Goal: Information Seeking & Learning: Learn about a topic

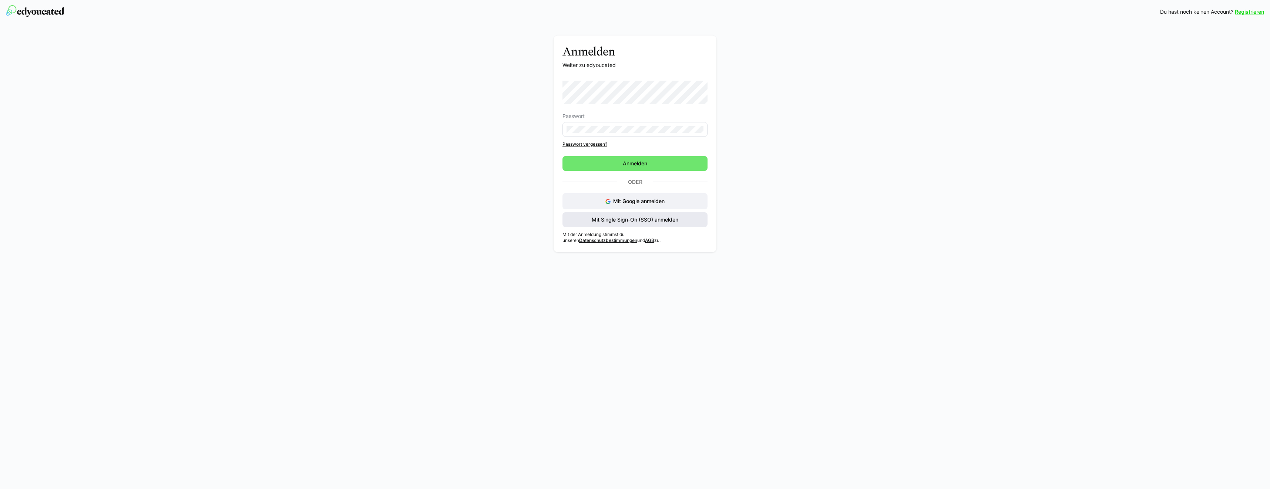
click at [624, 225] on span "Mit Single Sign-On (SSO) anmelden" at bounding box center [634, 219] width 145 height 15
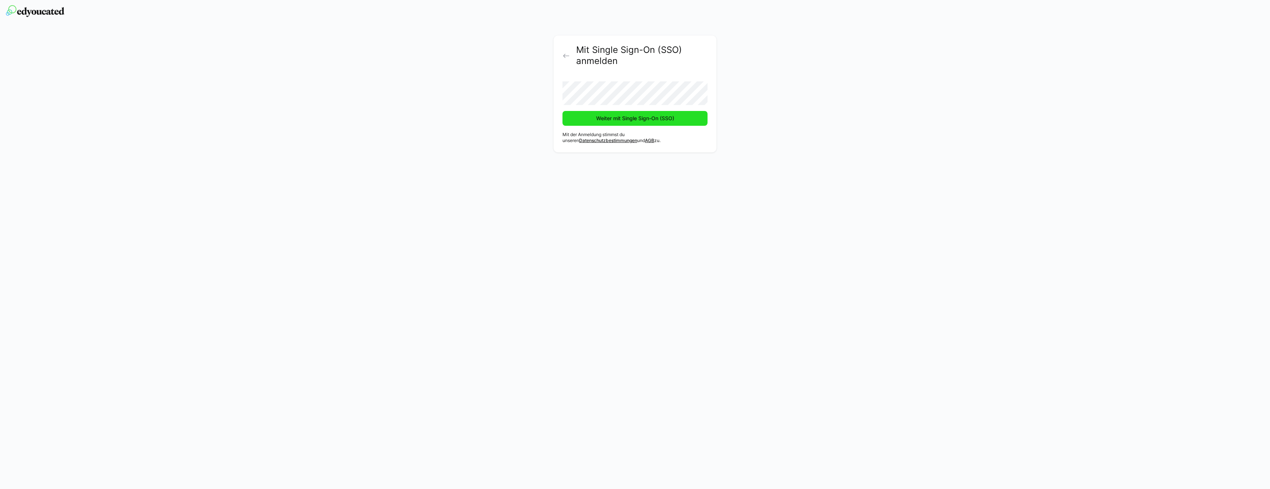
click at [640, 117] on span "Weiter mit Single Sign-On (SSO)" at bounding box center [635, 118] width 80 height 7
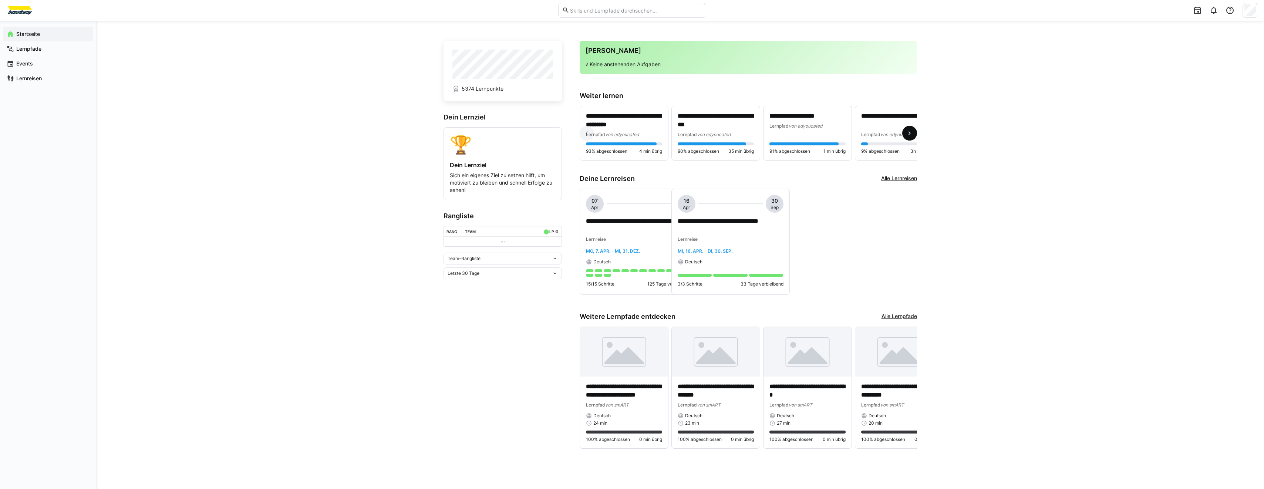
click at [911, 132] on eds-icon at bounding box center [909, 132] width 7 height 7
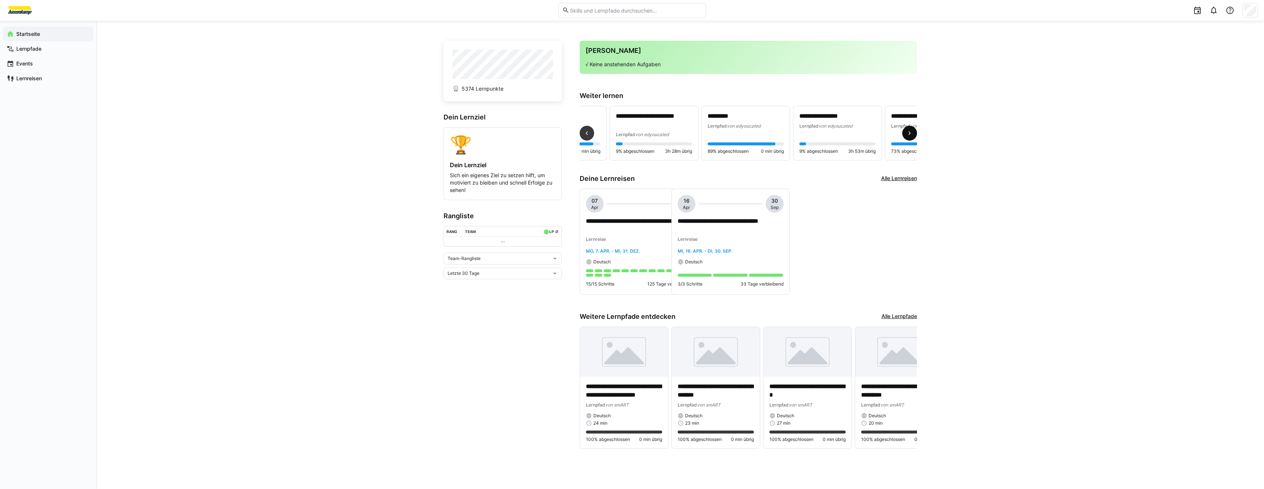
scroll to position [0, 275]
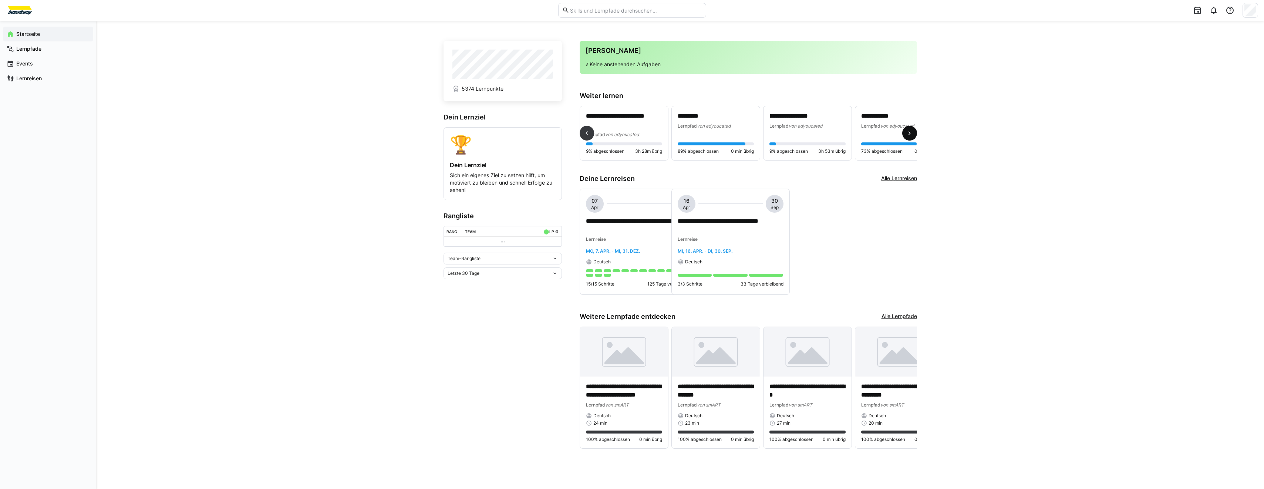
click at [911, 132] on eds-icon at bounding box center [909, 132] width 7 height 7
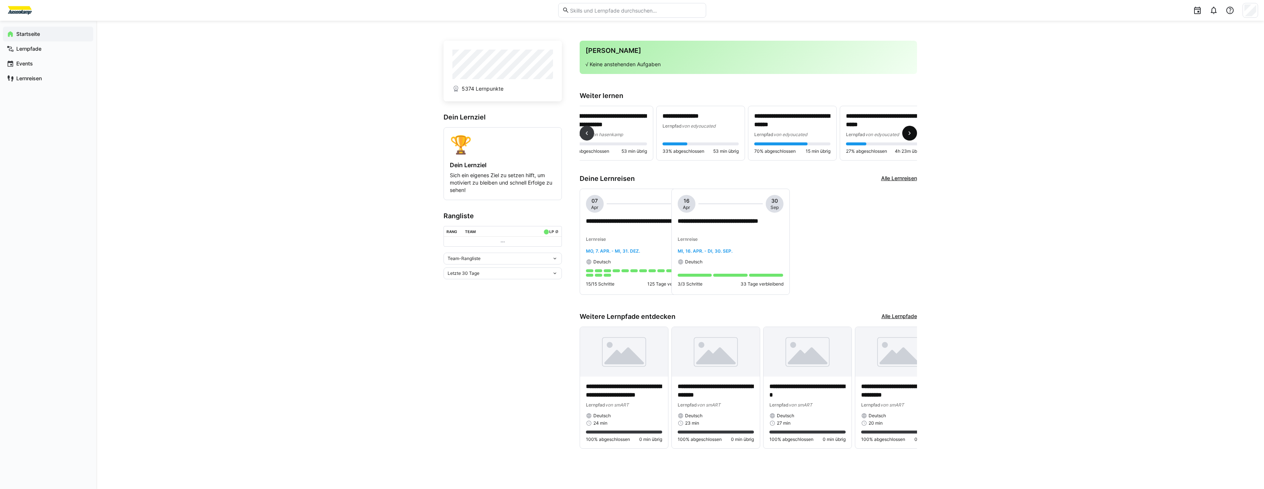
scroll to position [0, 944]
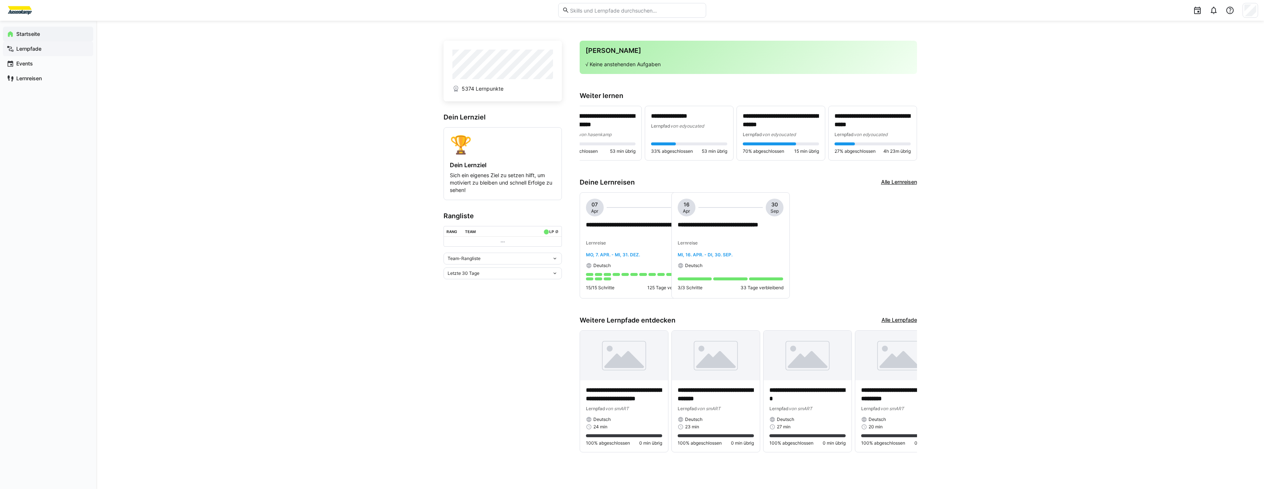
click at [23, 52] on span "Lernpfade" at bounding box center [52, 48] width 74 height 7
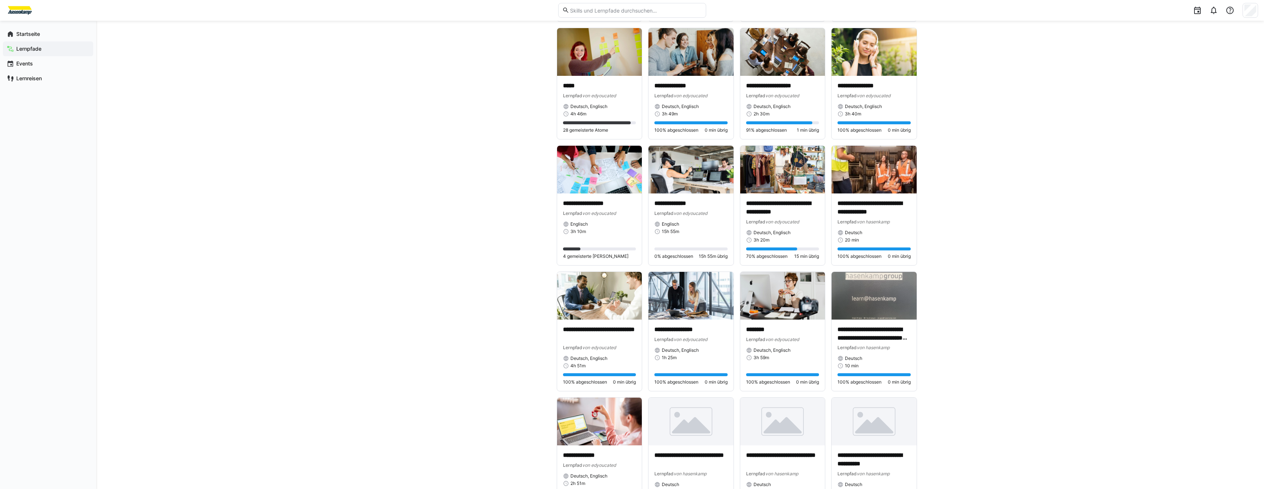
scroll to position [2083, 0]
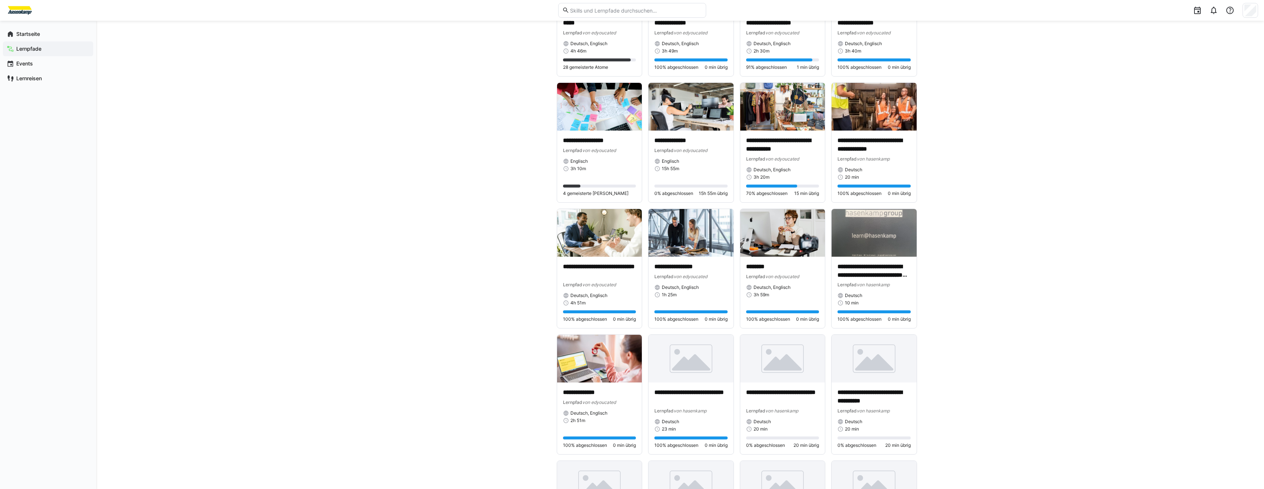
scroll to position [2268, 0]
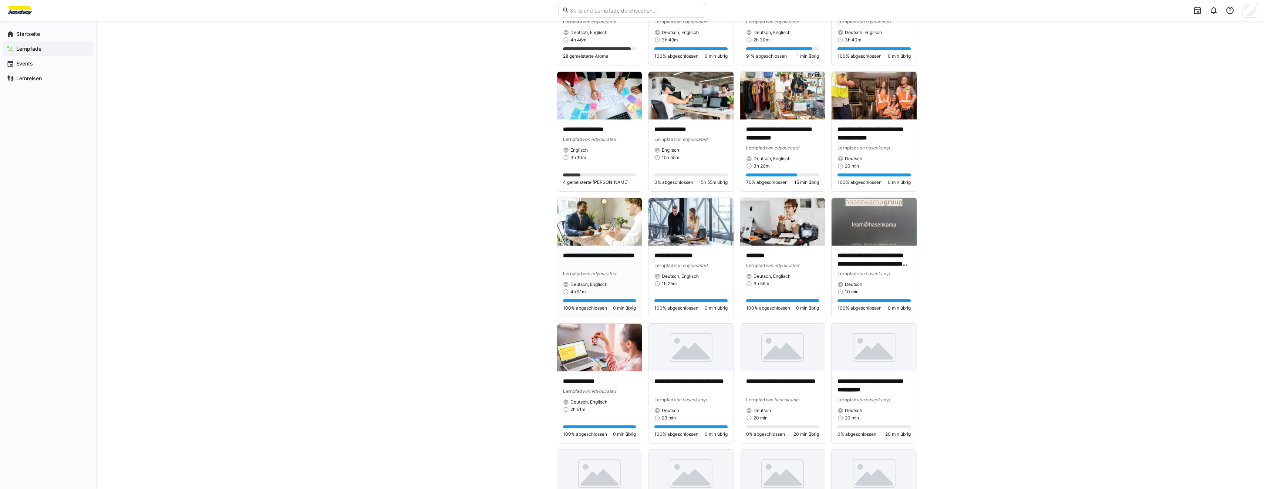
click at [587, 224] on img at bounding box center [599, 222] width 85 height 48
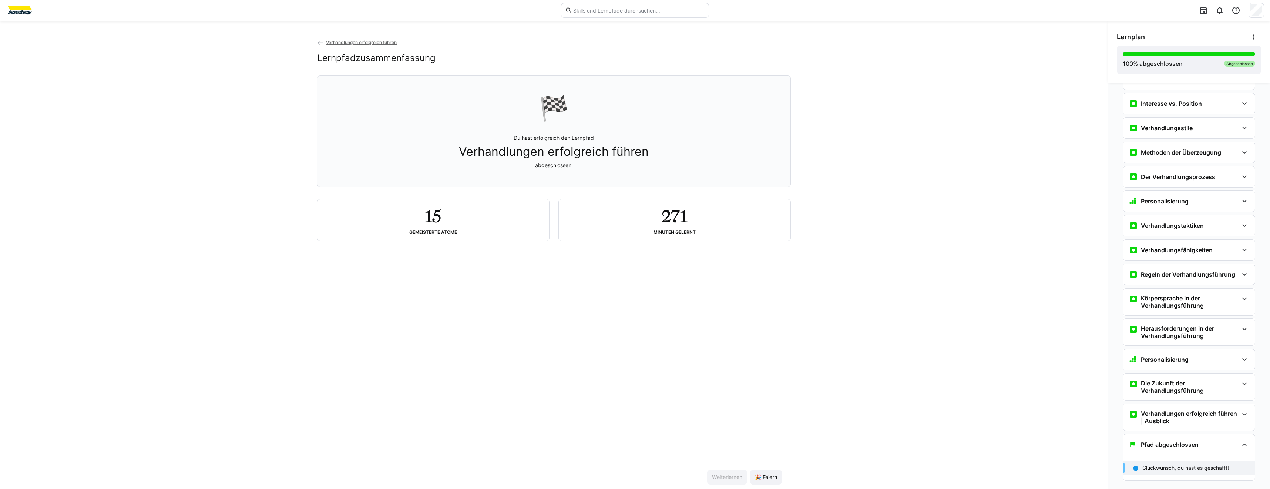
scroll to position [151, 0]
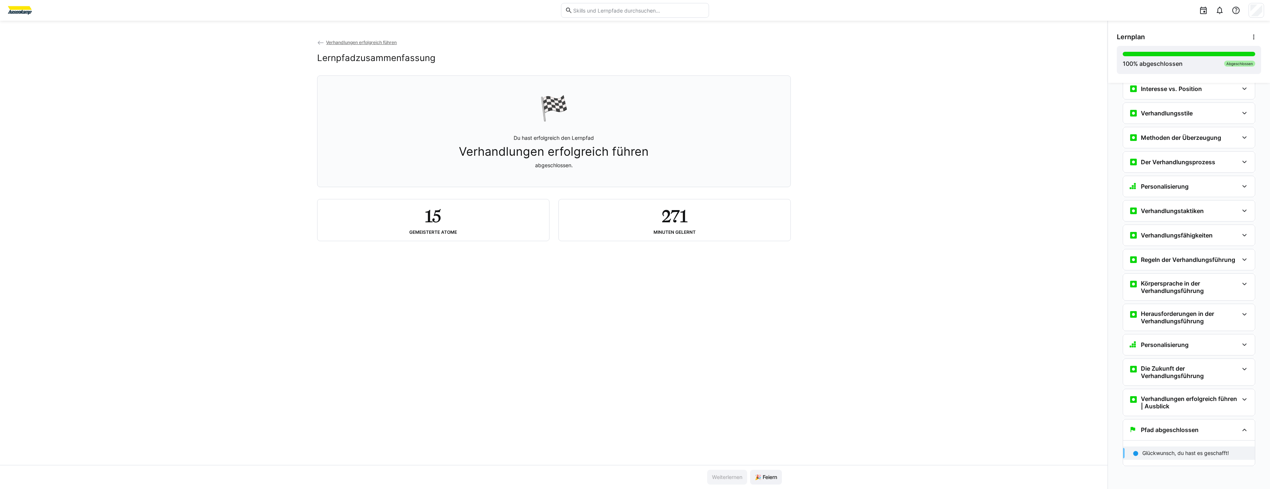
click at [259, 430] on div "Verhandlungen erfolgreich führen Lernpfadzusammenfassung 🏁 Du hast erfolgreich …" at bounding box center [553, 251] width 1107 height 427
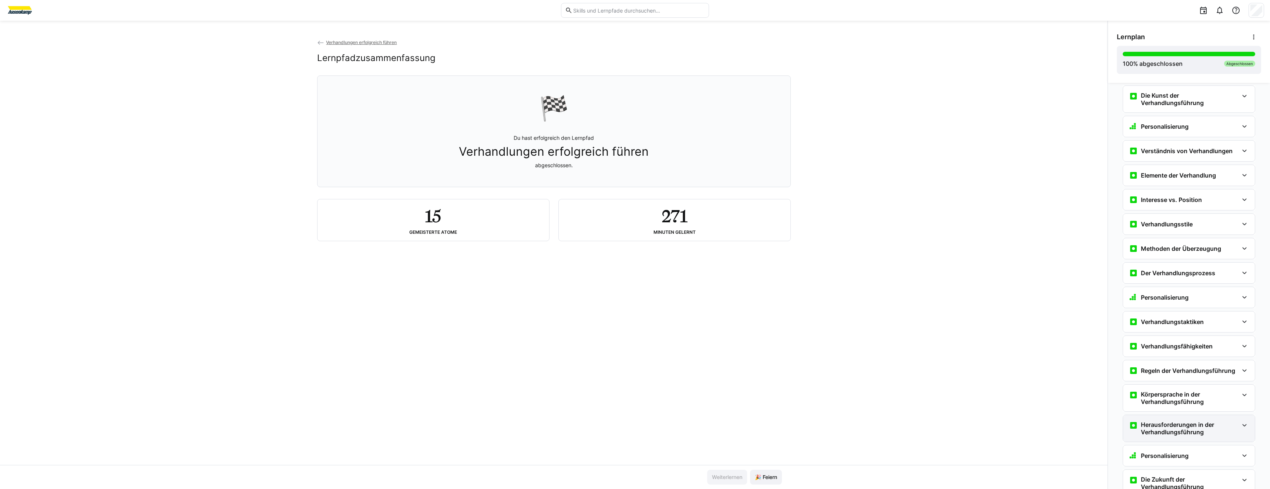
scroll to position [0, 0]
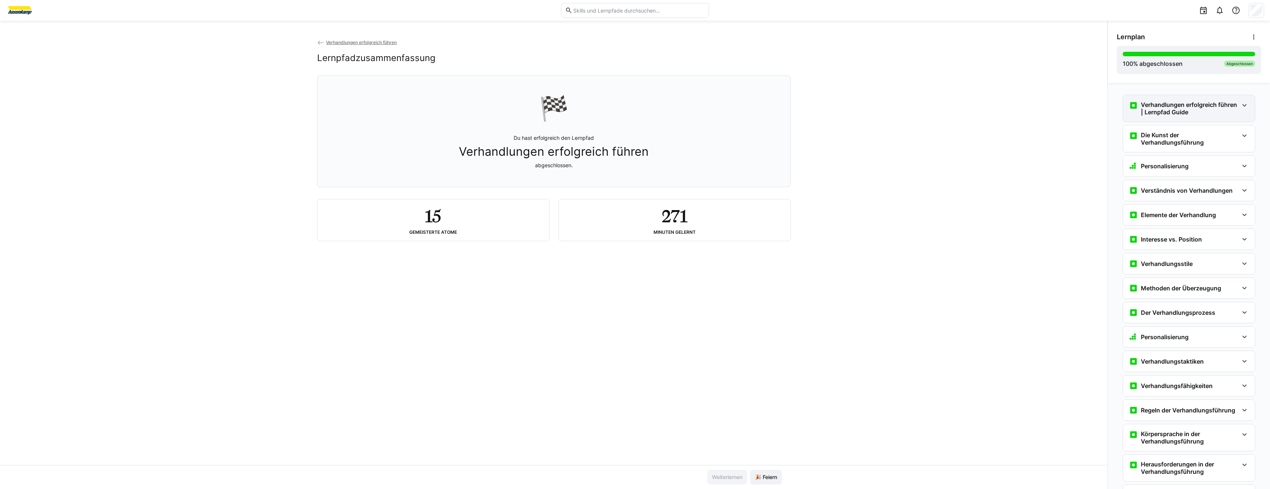
click at [1235, 113] on div "Verhandlungen erfolgreich führen | Lernpfad Guide" at bounding box center [1189, 108] width 132 height 27
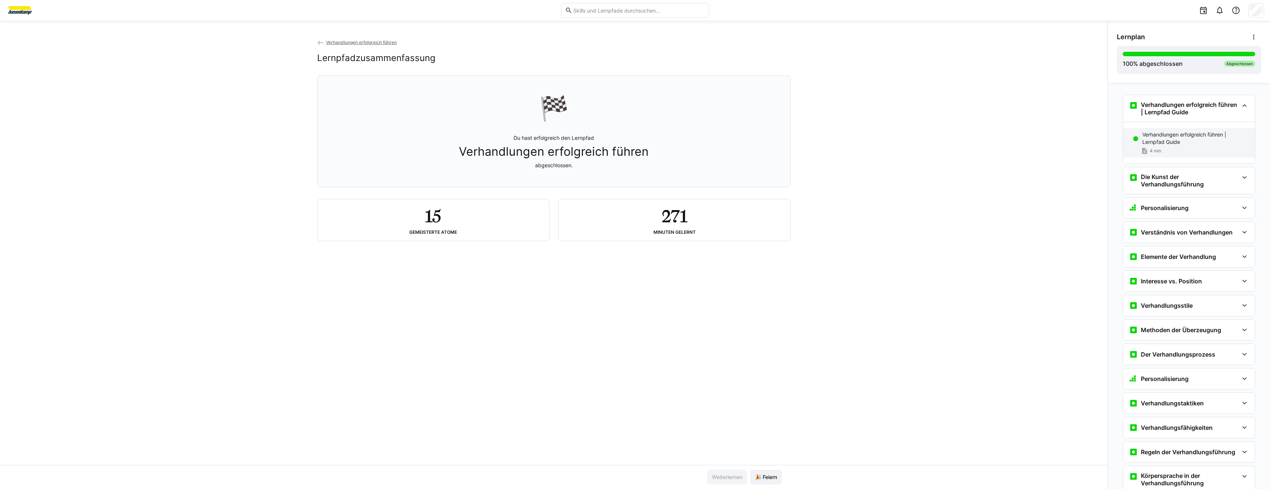
click at [1146, 145] on p "Verhandlungen erfolgreich führen | Lernpfad Guide" at bounding box center [1195, 138] width 107 height 15
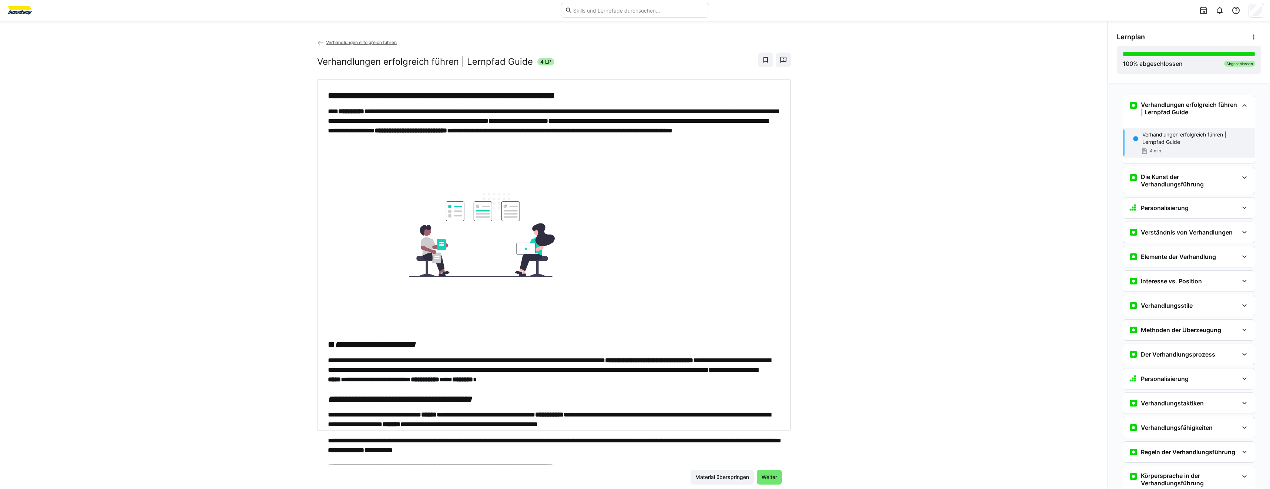
scroll to position [12, 0]
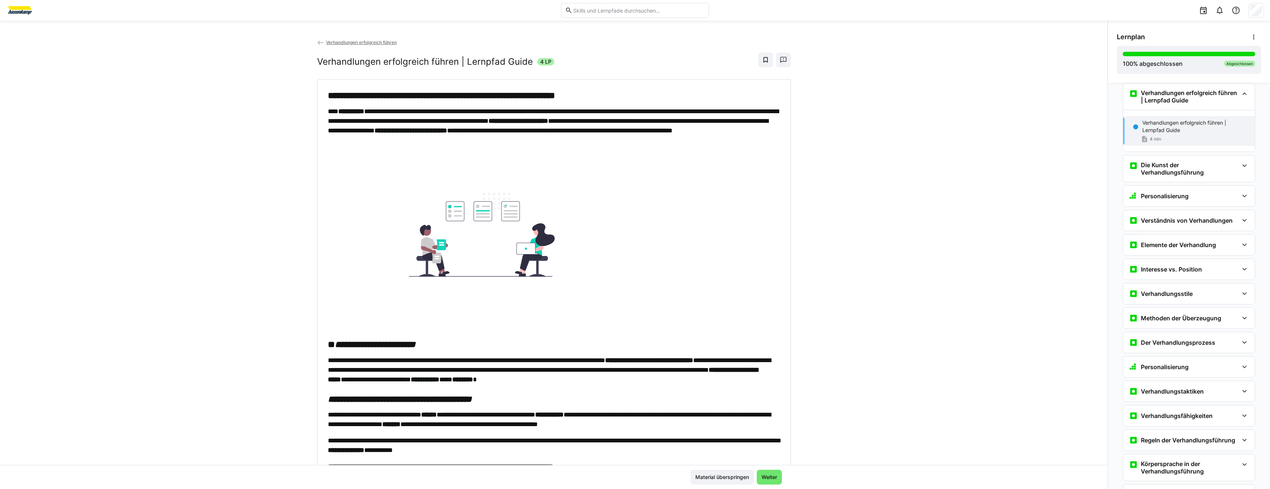
click at [1026, 372] on div "**********" at bounding box center [553, 251] width 1107 height 427
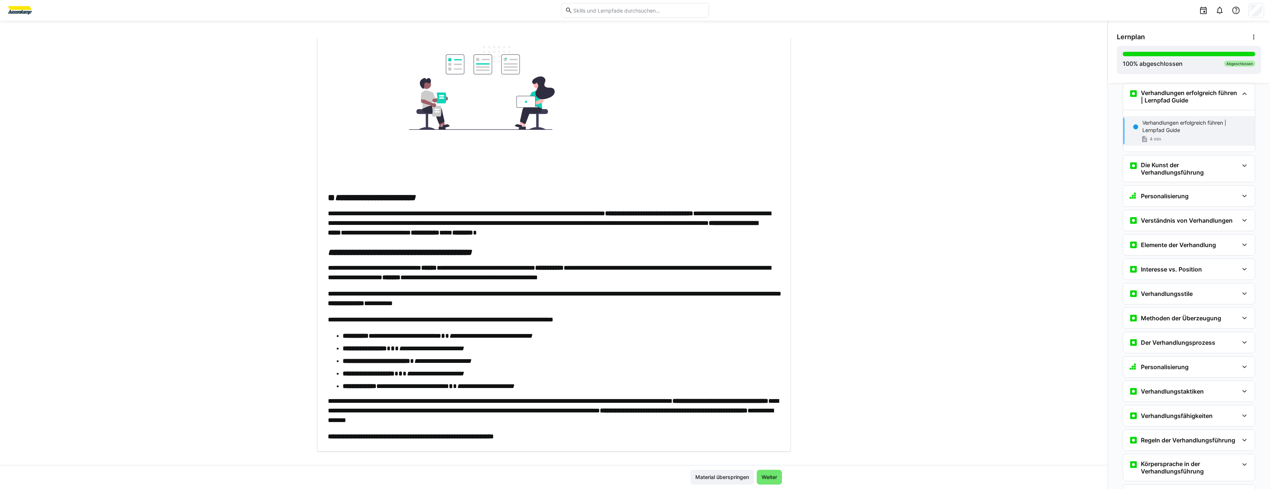
scroll to position [157, 0]
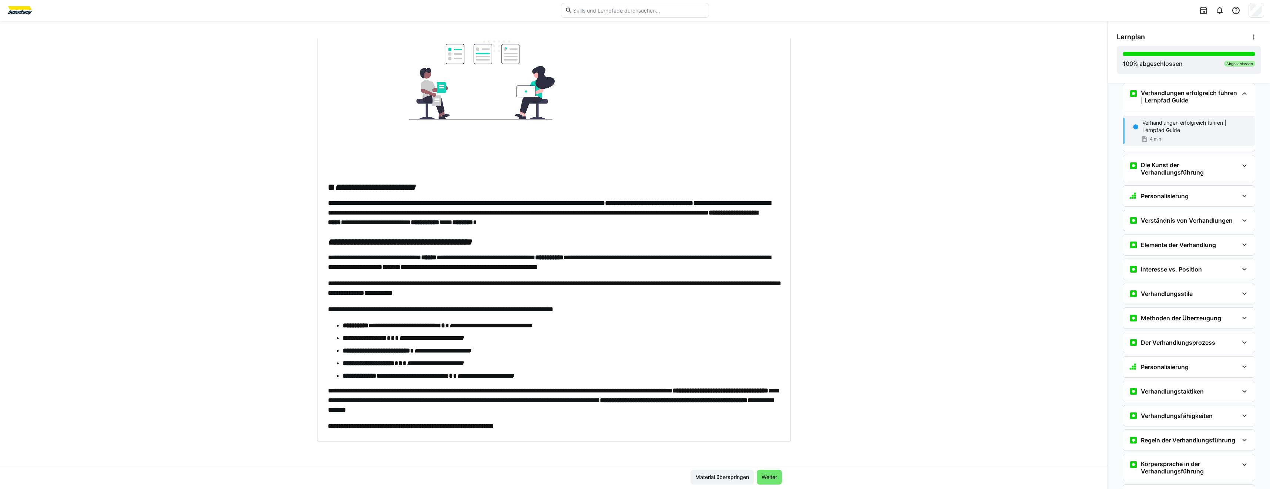
click at [754, 431] on div "**********" at bounding box center [554, 182] width 474 height 520
click at [1168, 172] on h3 "Die Kunst der Verhandlungsführung" at bounding box center [1190, 168] width 98 height 15
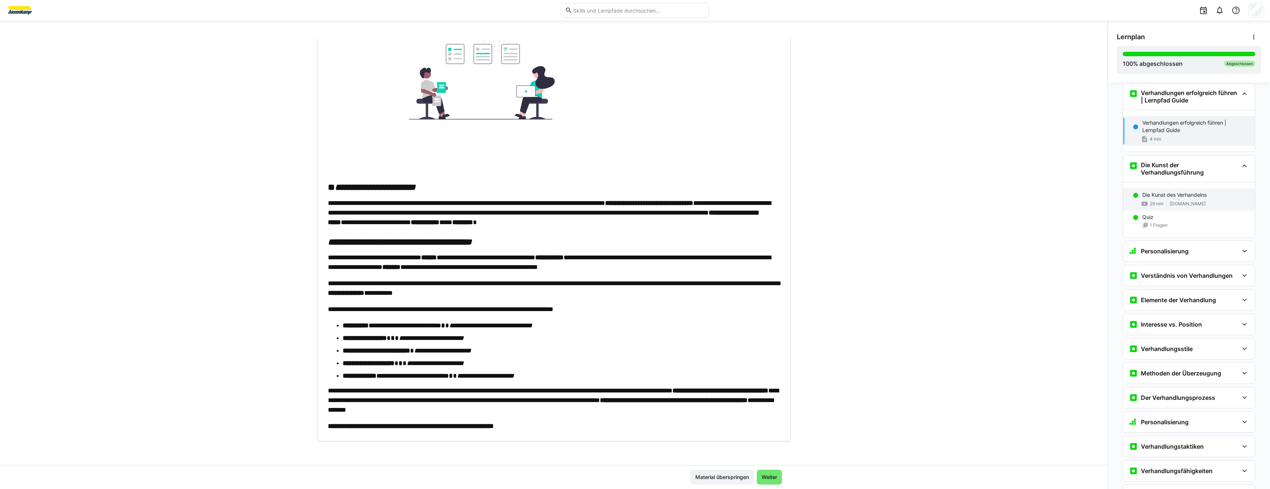
click at [1184, 200] on div "29 min [DOMAIN_NAME]" at bounding box center [1195, 203] width 107 height 7
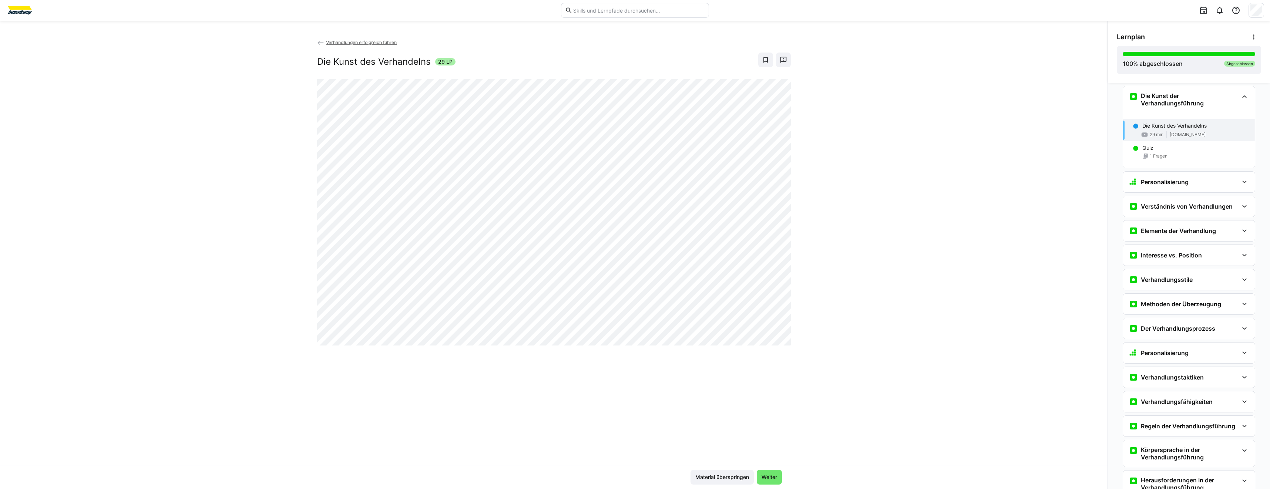
scroll to position [84, 0]
click at [1160, 182] on h3 "Personalisierung" at bounding box center [1165, 178] width 48 height 7
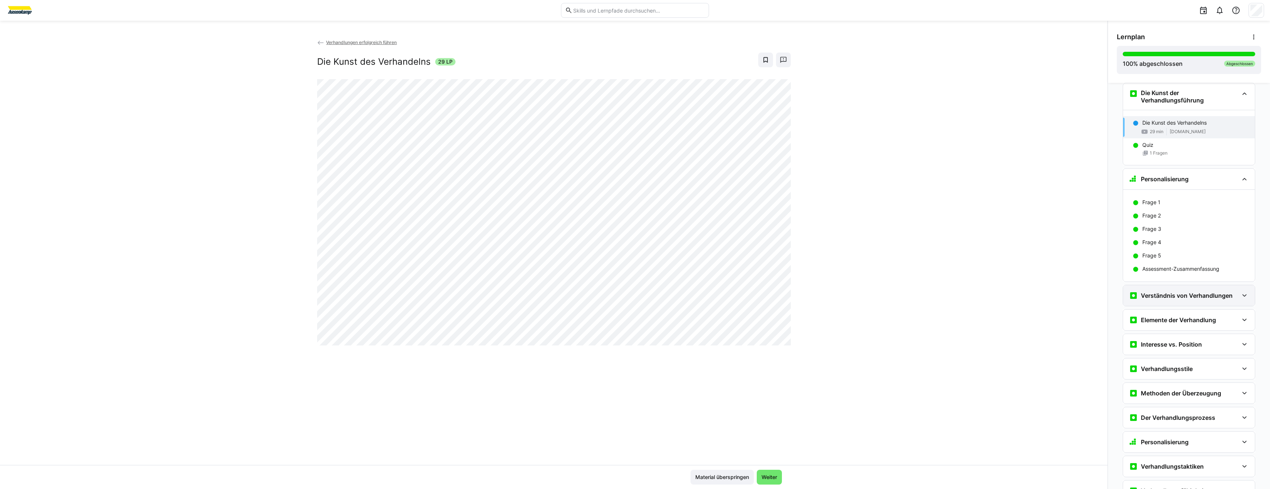
click at [1184, 302] on div "Verständnis von Verhandlungen" at bounding box center [1189, 295] width 132 height 21
click at [1192, 321] on p "Du bist dran! | Begriffsdefiniton Verhandeln" at bounding box center [1194, 318] width 104 height 7
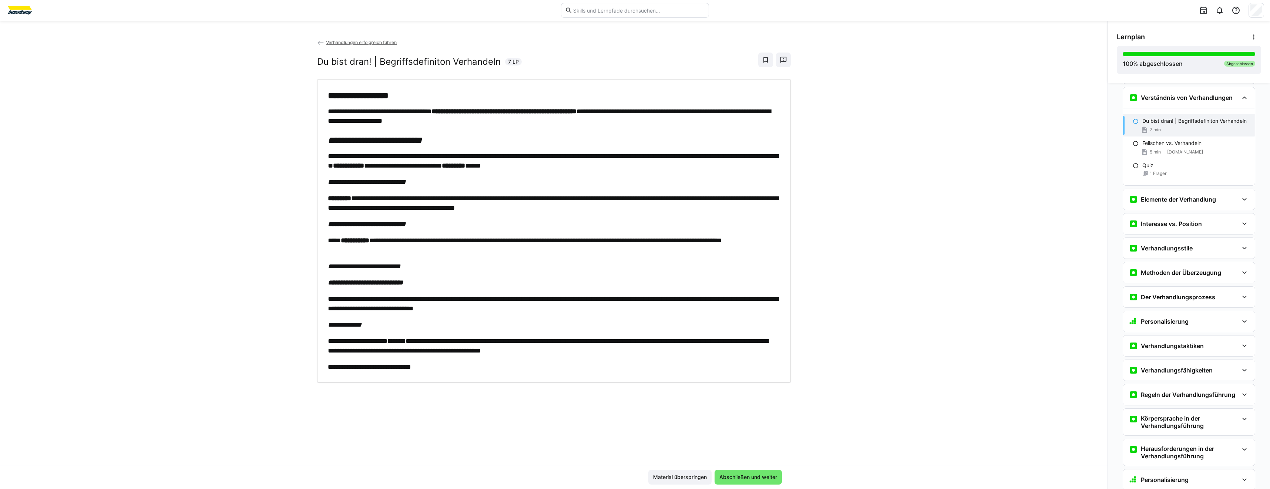
scroll to position [286, 0]
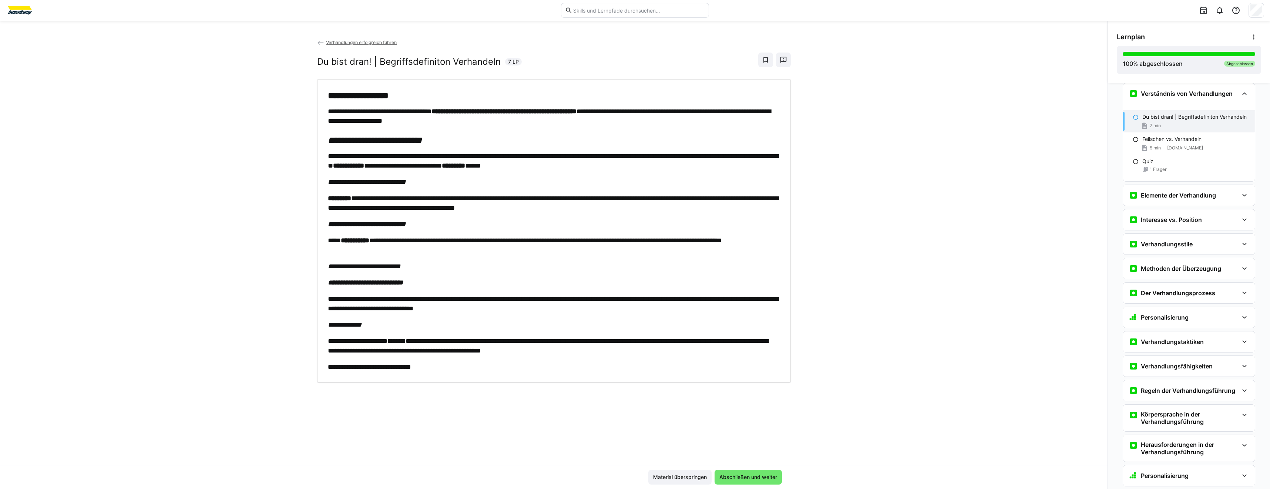
click at [193, 393] on div "**********" at bounding box center [553, 251] width 1107 height 427
click at [306, 247] on div "**********" at bounding box center [553, 251] width 1107 height 427
click at [1160, 137] on p "Feilschen vs. Verhandeln" at bounding box center [1171, 138] width 59 height 7
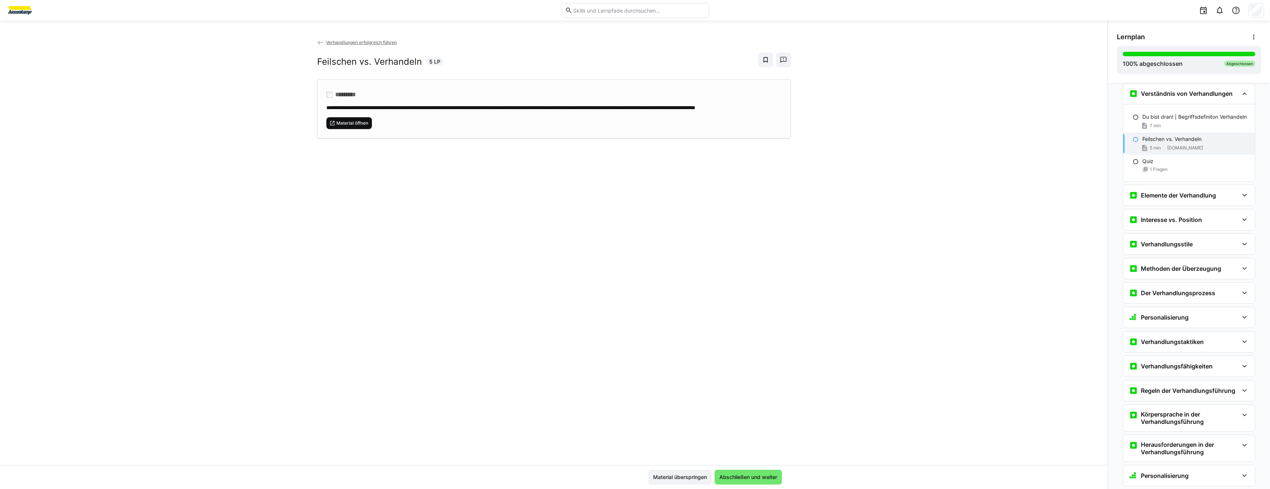
click at [359, 129] on span "Material öffnen" at bounding box center [349, 123] width 46 height 12
click at [1141, 197] on h3 "Elemente der Verhandlung" at bounding box center [1178, 195] width 75 height 7
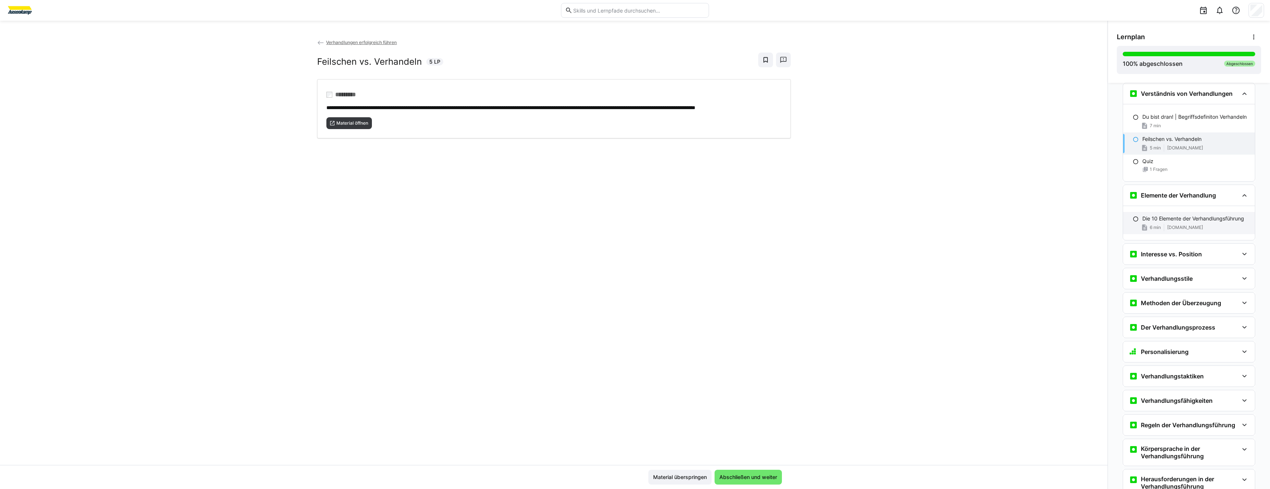
click at [1142, 217] on p "Die 10 Elemente der Verhandlungsführung" at bounding box center [1193, 218] width 102 height 7
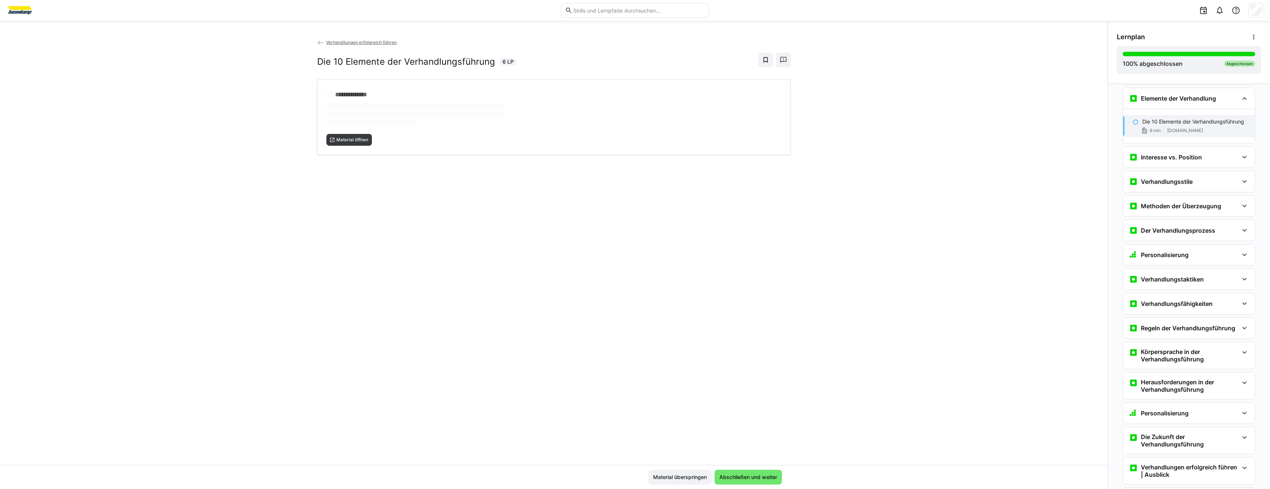
scroll to position [388, 0]
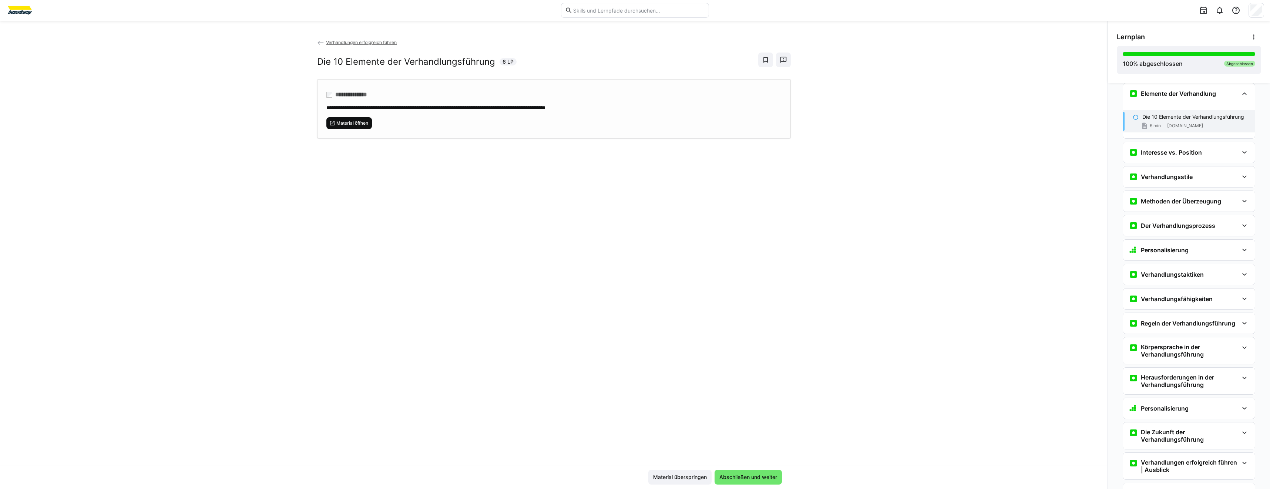
click at [345, 127] on span "Material öffnen" at bounding box center [349, 123] width 46 height 12
